Goal: Task Accomplishment & Management: Manage account settings

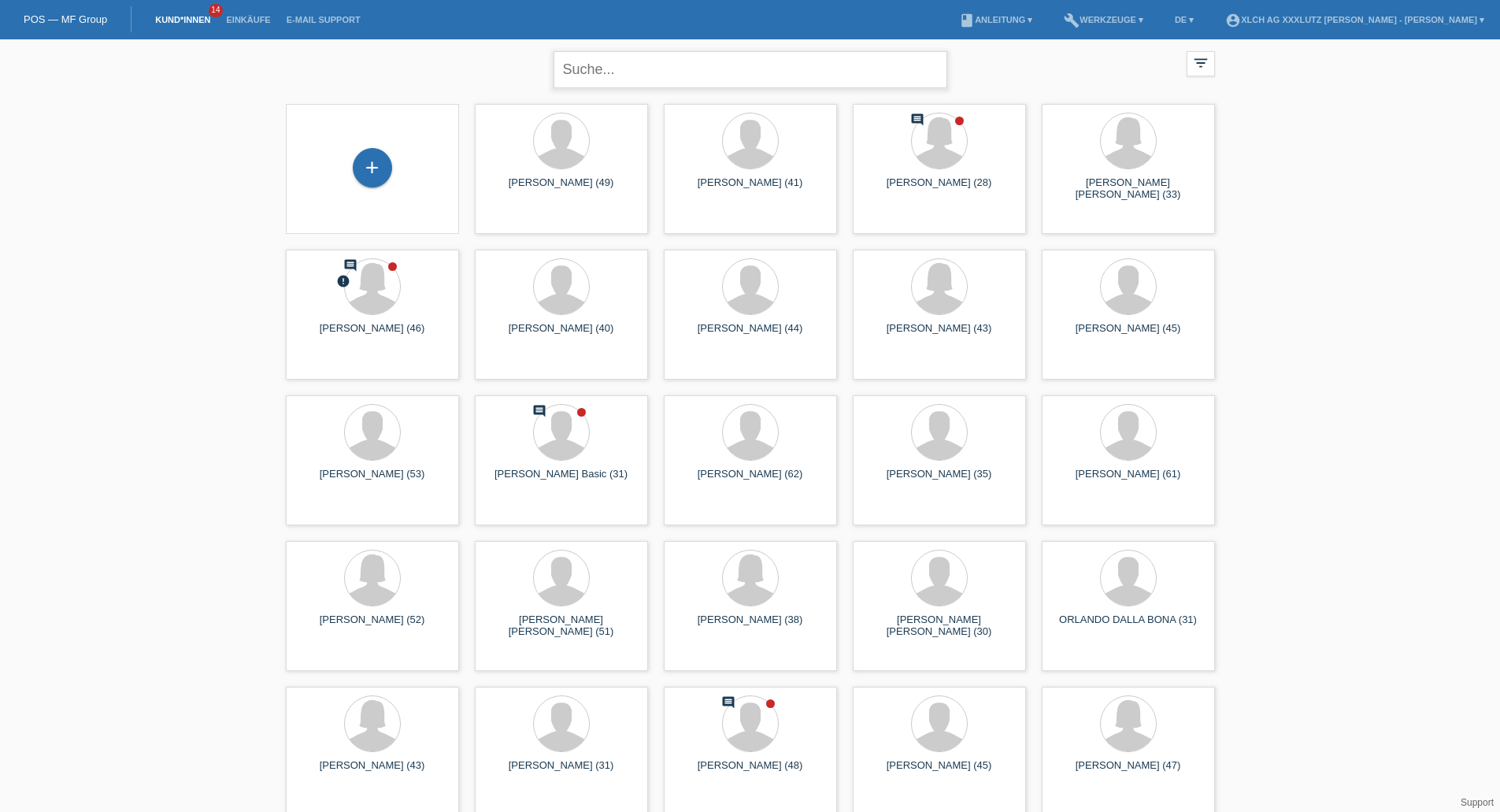
click at [613, 65] on input "text" at bounding box center [750, 70] width 393 height 37
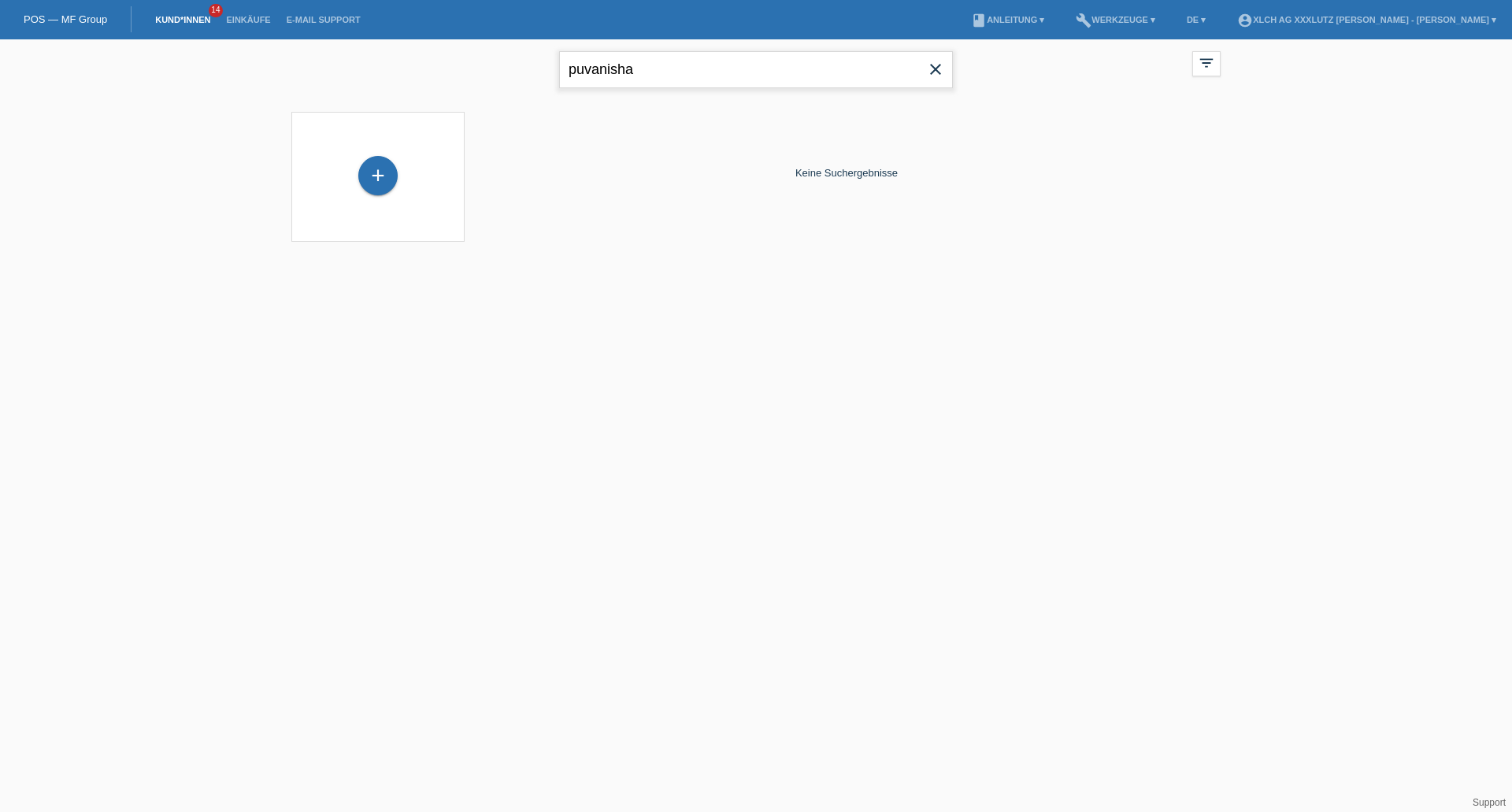
click at [653, 78] on input "puvanisha" at bounding box center [755, 70] width 393 height 37
type input "puv"
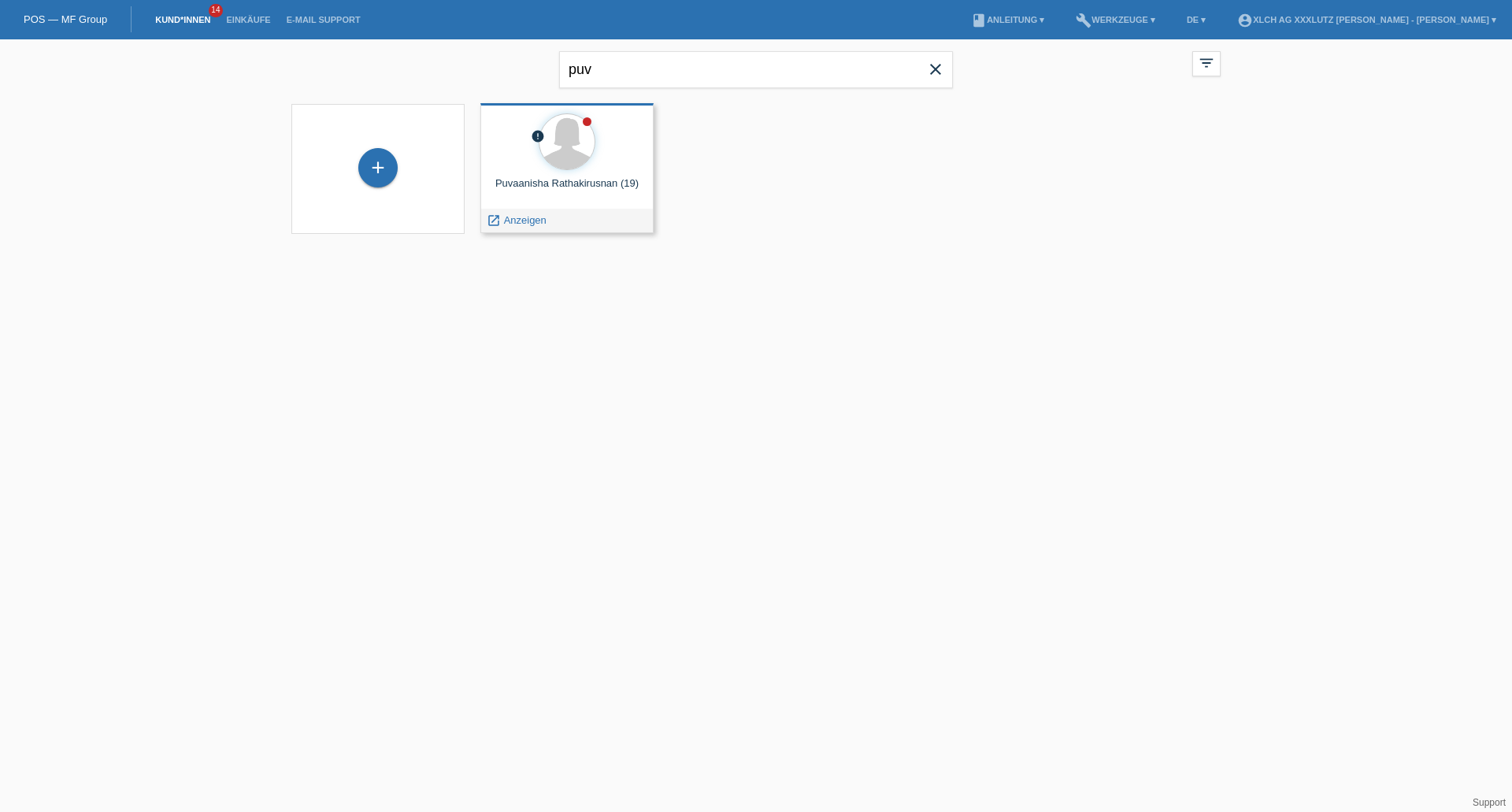
click at [603, 177] on div "error Puvaanisha Rathakirusnan (19) launch Anzeigen" at bounding box center [567, 167] width 173 height 130
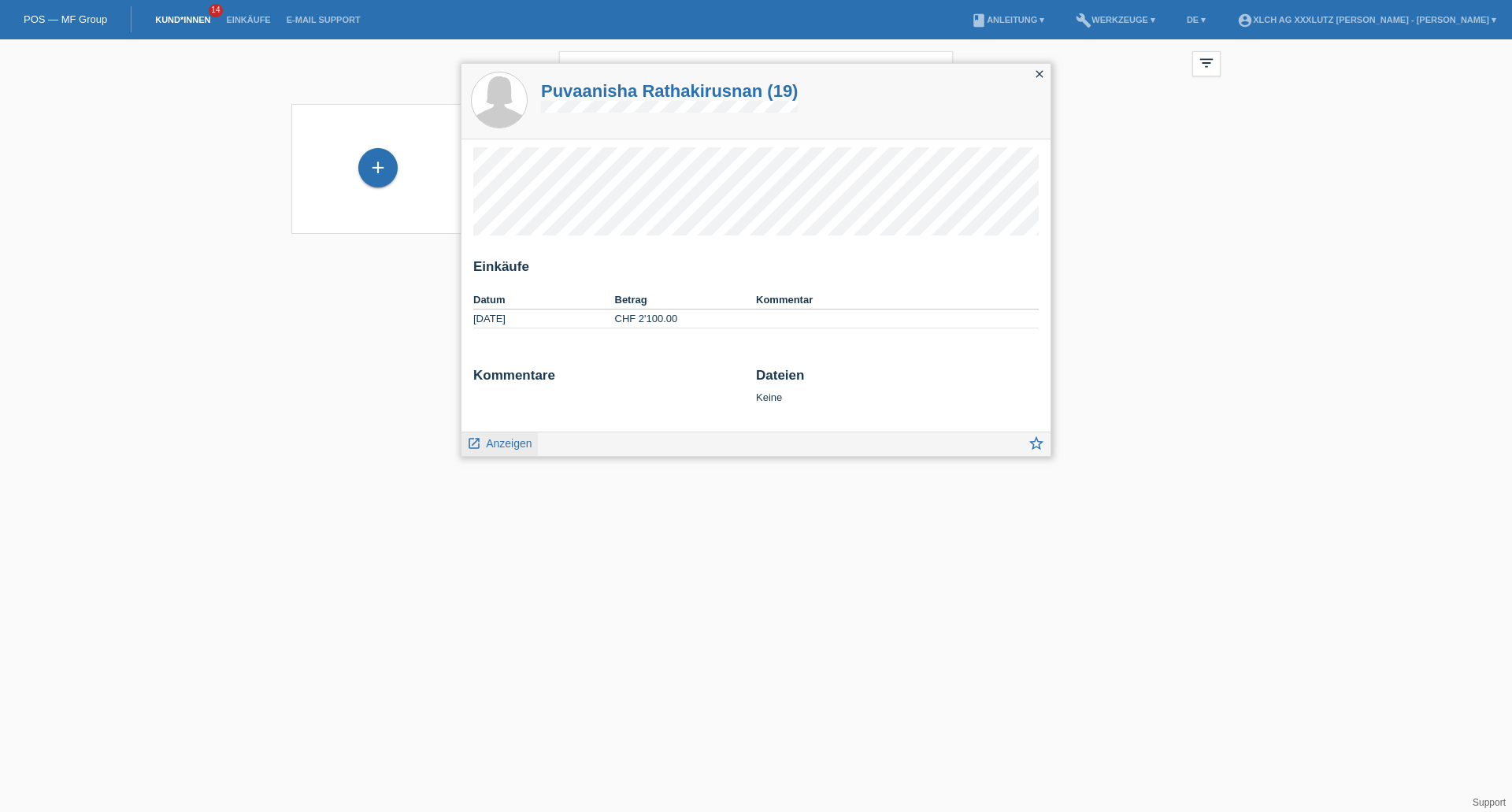
click at [505, 446] on span "Anzeigen" at bounding box center [509, 443] width 46 height 13
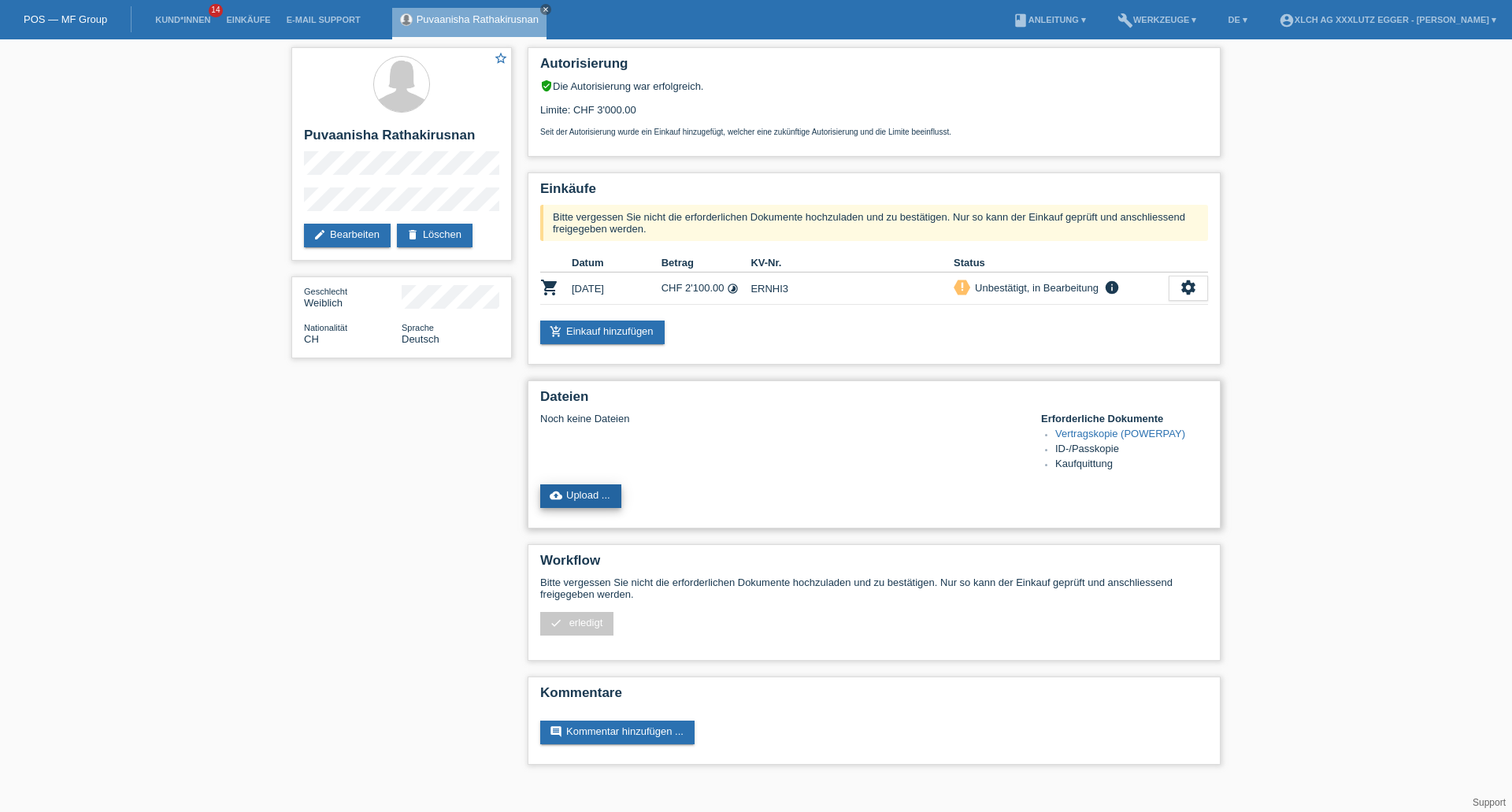
click at [564, 495] on link "cloud_upload Upload ..." at bounding box center [580, 496] width 81 height 24
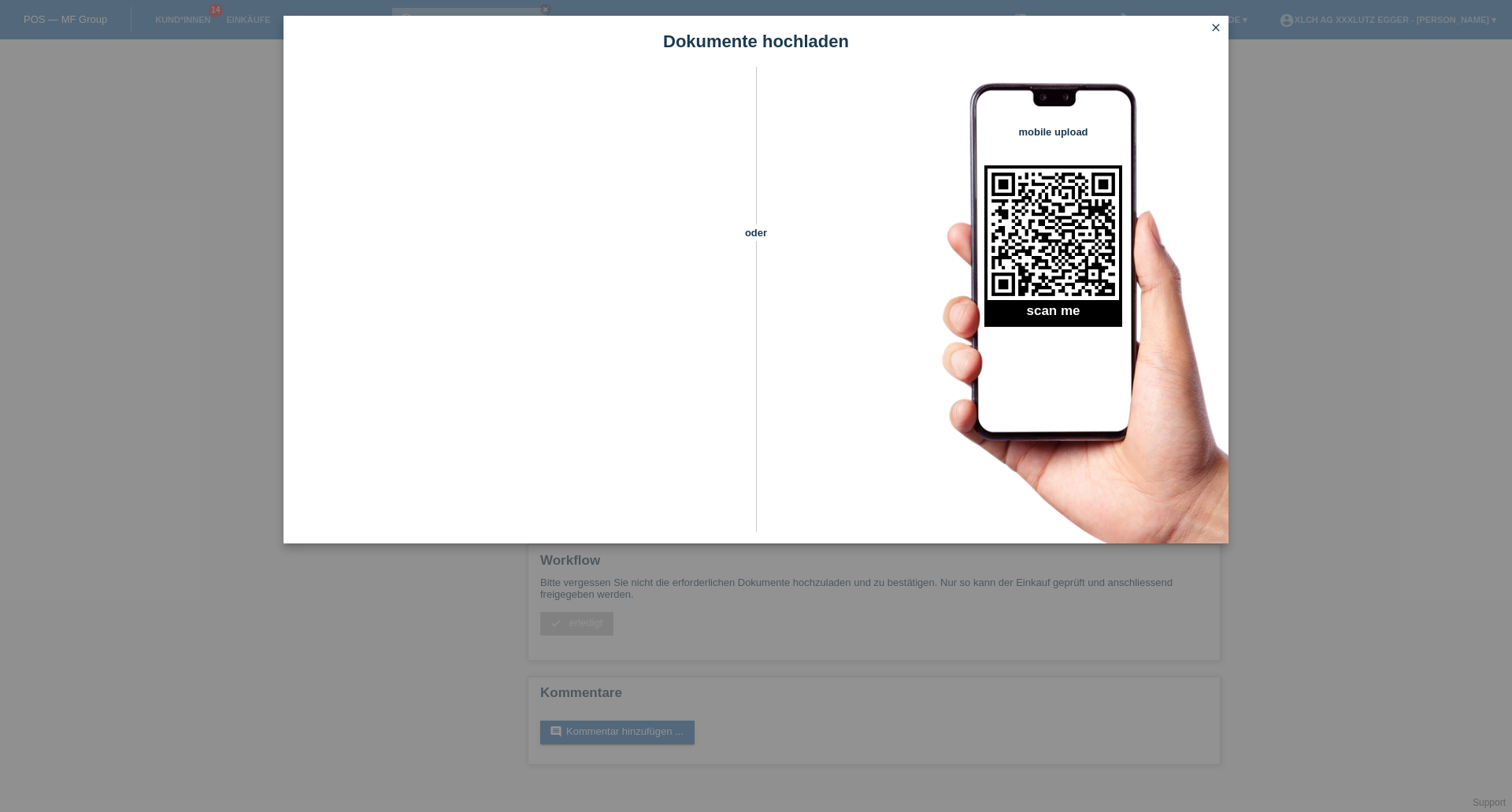
click at [1216, 25] on icon "close" at bounding box center [1216, 27] width 13 height 13
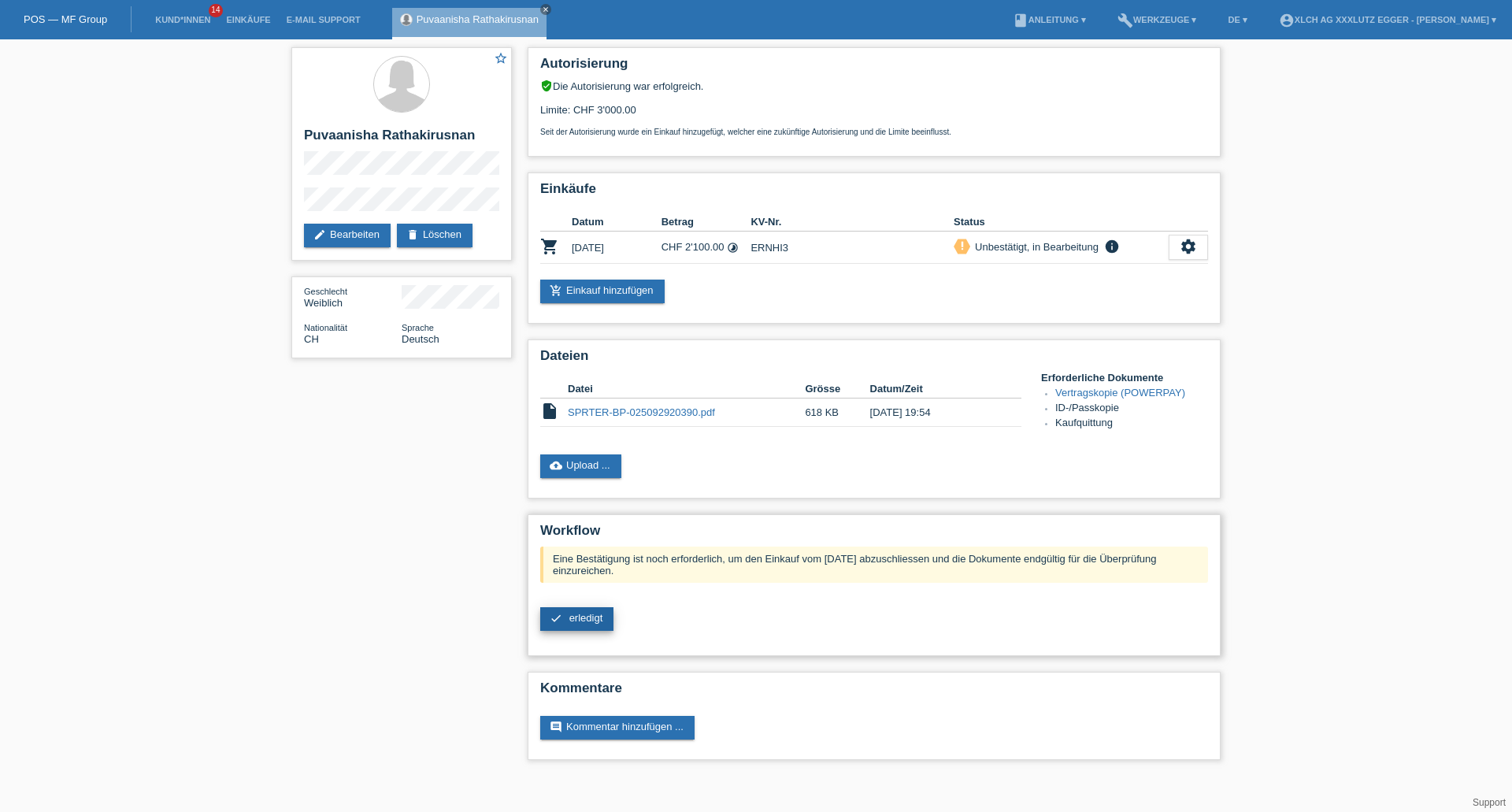
click at [578, 617] on span "erledigt" at bounding box center [586, 617] width 34 height 12
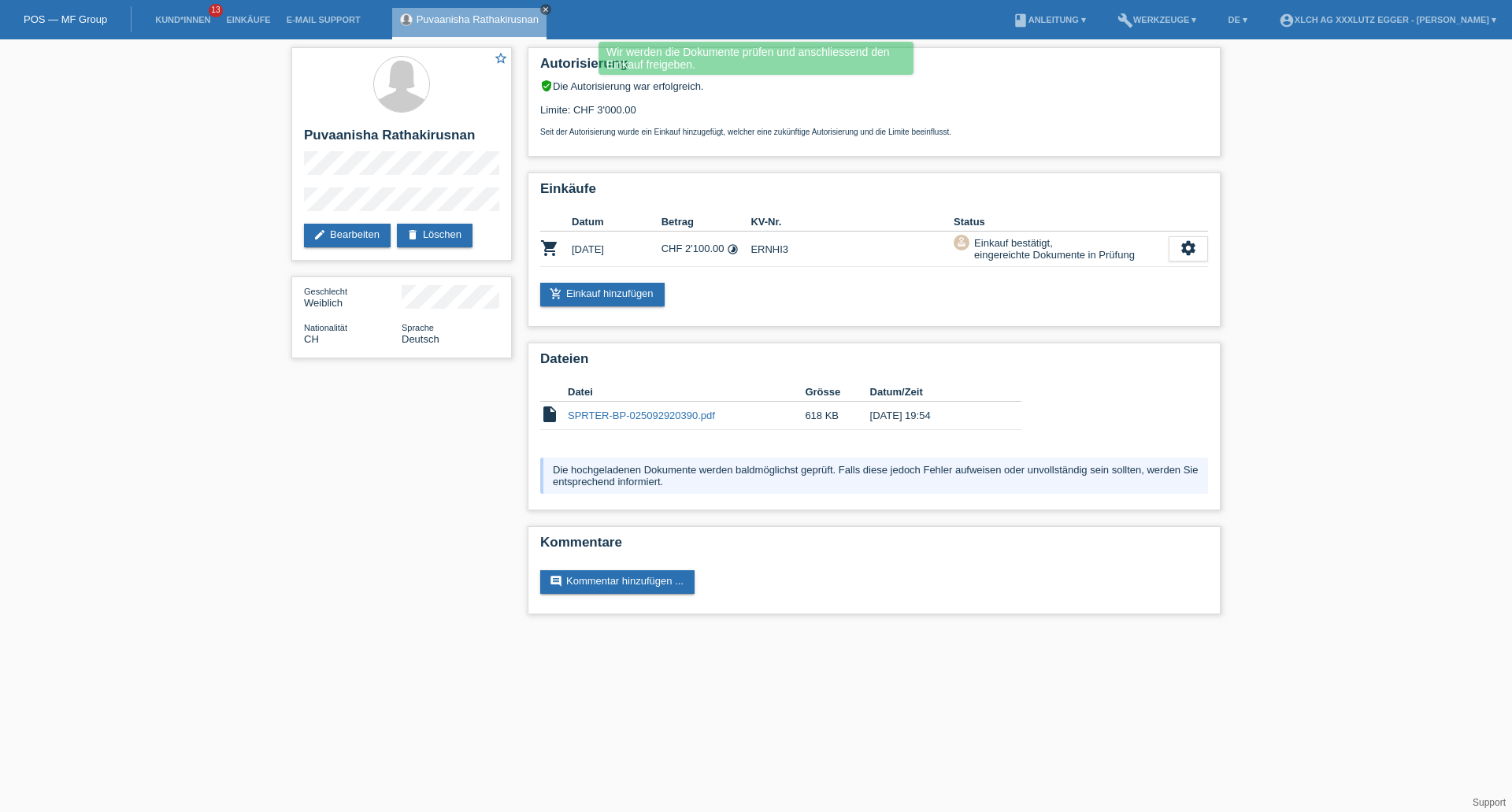
click at [548, 5] on link "close" at bounding box center [545, 9] width 11 height 11
click at [189, 21] on link "Kund*innen" at bounding box center [182, 20] width 71 height 9
